Goal: Information Seeking & Learning: Learn about a topic

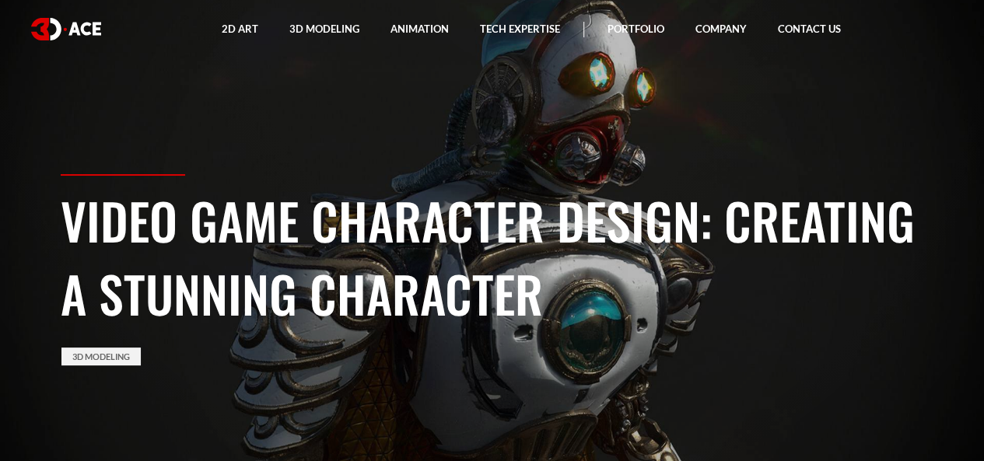
drag, startPoint x: 936, startPoint y: 151, endPoint x: 843, endPoint y: 152, distance: 93.3
click at [936, 151] on section "Video Game Character Design: Creating a Stunning Character 3D Modeling" at bounding box center [492, 230] width 984 height 461
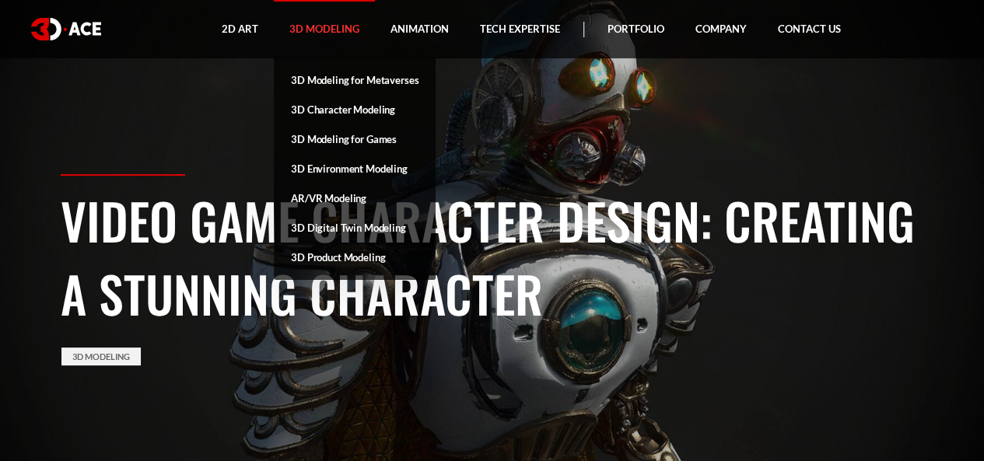
click at [325, 16] on link "3D Modeling" at bounding box center [324, 29] width 101 height 58
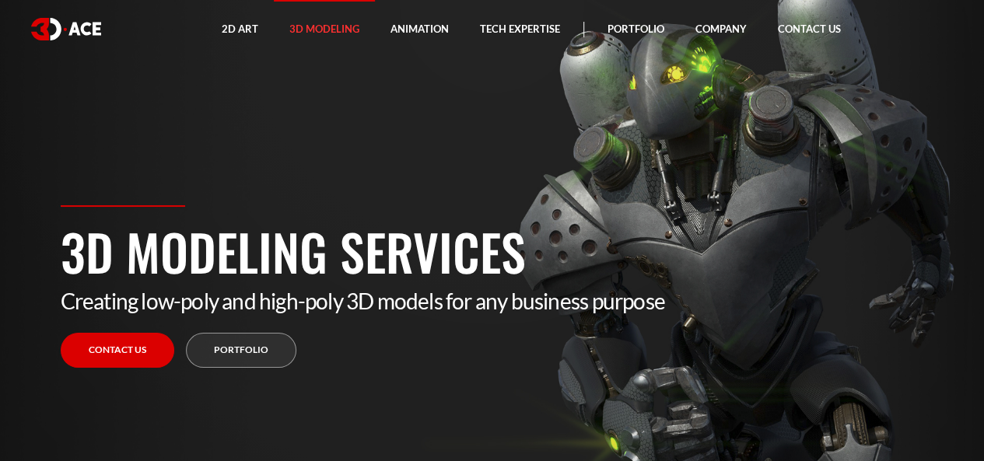
click at [326, 240] on h1 "3D Modeling Services" at bounding box center [492, 251] width 863 height 73
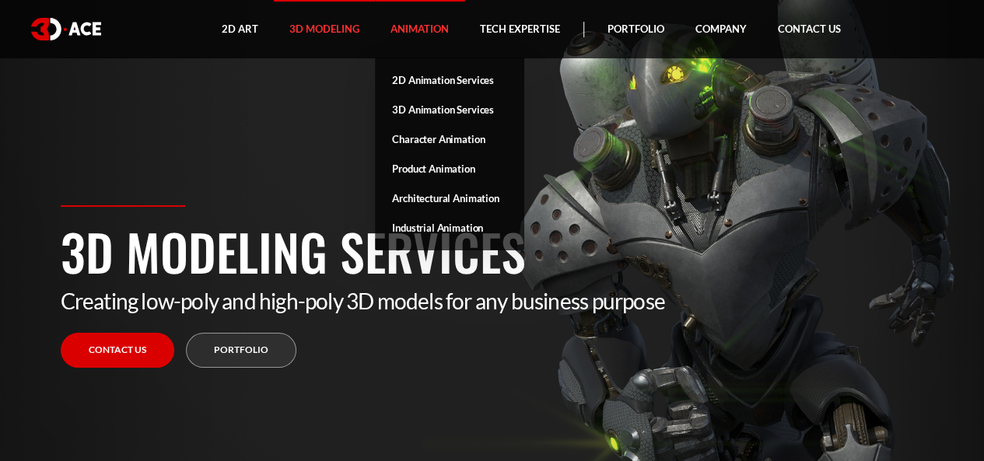
click at [404, 40] on link "Animation" at bounding box center [419, 29] width 89 height 58
